Goal: Information Seeking & Learning: Understand process/instructions

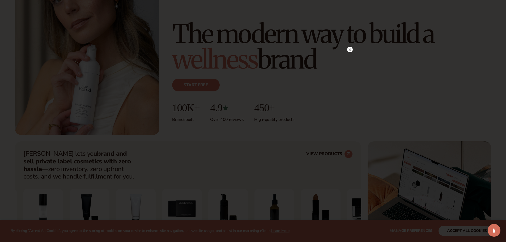
scroll to position [80, 0]
drag, startPoint x: 356, startPoint y: 63, endPoint x: 349, endPoint y: 62, distance: 6.6
click at [355, 63] on div at bounding box center [253, 121] width 506 height 242
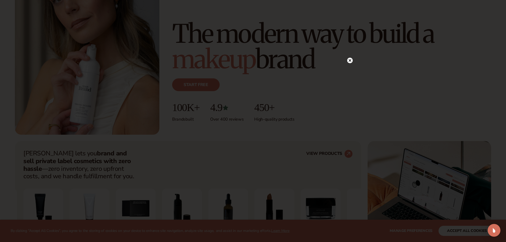
click at [349, 62] on icon at bounding box center [349, 60] width 3 height 3
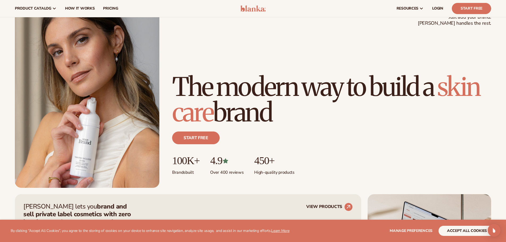
scroll to position [0, 0]
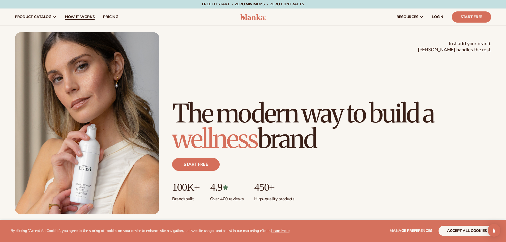
drag, startPoint x: 92, startPoint y: 15, endPoint x: 90, endPoint y: 20, distance: 5.8
click at [92, 15] on span "How It Works" at bounding box center [80, 17] width 30 height 4
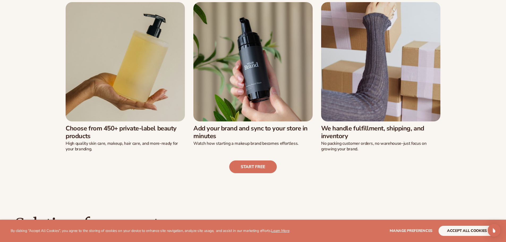
scroll to position [186, 0]
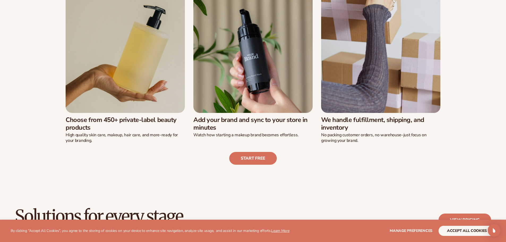
click at [136, 79] on img at bounding box center [125, 53] width 119 height 119
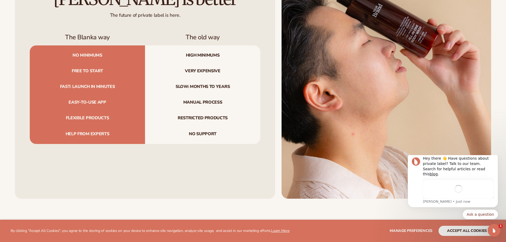
scroll to position [0, 0]
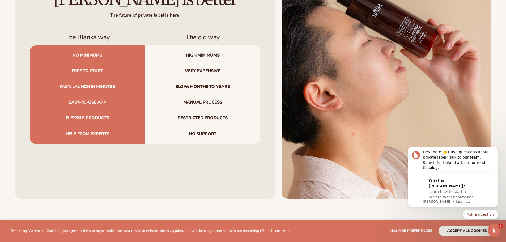
drag, startPoint x: 92, startPoint y: 85, endPoint x: 92, endPoint y: 89, distance: 3.7
click at [92, 86] on span "Fast: launch in minutes" at bounding box center [87, 87] width 115 height 16
drag, startPoint x: 92, startPoint y: 89, endPoint x: 89, endPoint y: 99, distance: 9.9
click at [89, 99] on div "No minimums High minimums Free to start Very expensive Fast: launch in minutes …" at bounding box center [145, 94] width 231 height 99
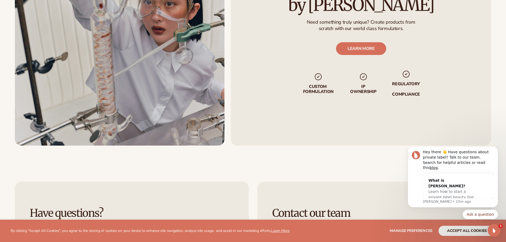
scroll to position [1089, 0]
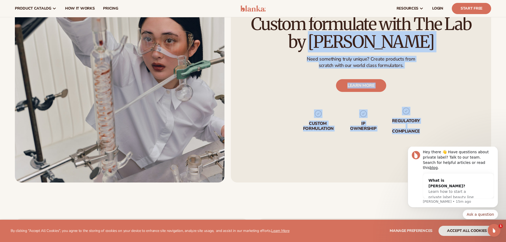
drag, startPoint x: 352, startPoint y: 34, endPoint x: 424, endPoint y: 66, distance: 79.1
click at [424, 66] on div "Custom formulate with The Lab by [PERSON_NAME] Need something truly unique? Cre…" at bounding box center [361, 75] width 261 height 216
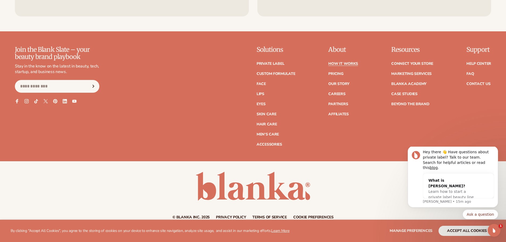
scroll to position [1400, 0]
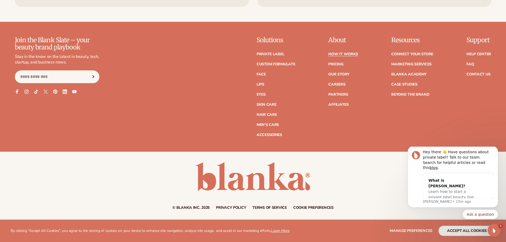
click at [177, 111] on div "Join the Blank Slate – your beauty brand playbook Stay in the know on the lates…" at bounding box center [253, 87] width 476 height 100
